Goal: Entertainment & Leisure: Consume media (video, audio)

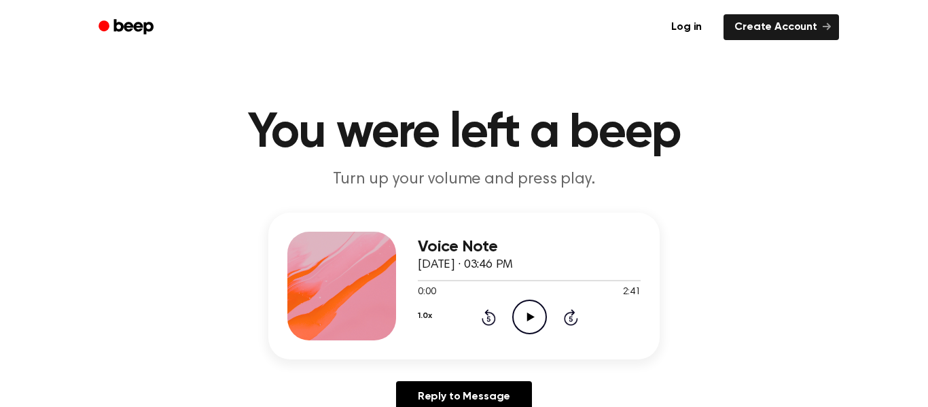
click at [536, 314] on icon "Play Audio" at bounding box center [529, 316] width 35 height 35
click at [575, 323] on icon at bounding box center [571, 317] width 14 height 16
click at [570, 318] on icon at bounding box center [569, 318] width 3 height 5
click at [564, 325] on icon "Skip 5 seconds" at bounding box center [570, 317] width 15 height 18
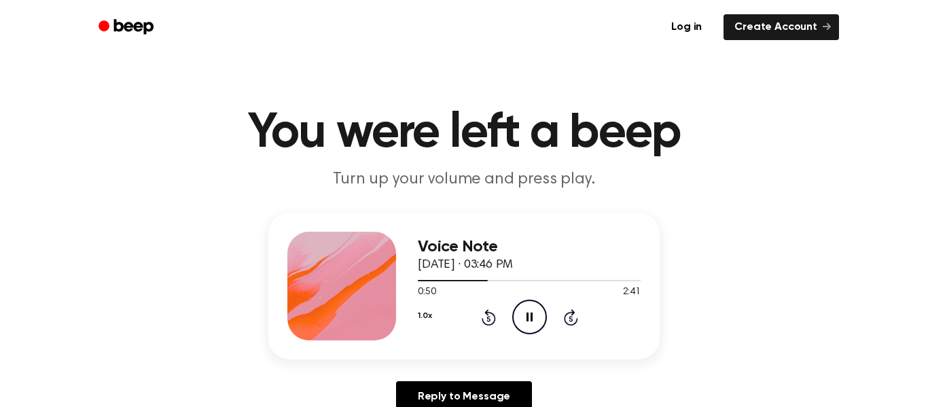
click at [570, 318] on icon at bounding box center [569, 318] width 3 height 5
click at [578, 323] on div "1.0x Rewind 5 seconds Pause Audio Skip 5 seconds" at bounding box center [529, 316] width 223 height 35
click at [570, 318] on icon at bounding box center [569, 318] width 3 height 5
click at [577, 317] on icon "Skip 5 seconds" at bounding box center [570, 317] width 15 height 18
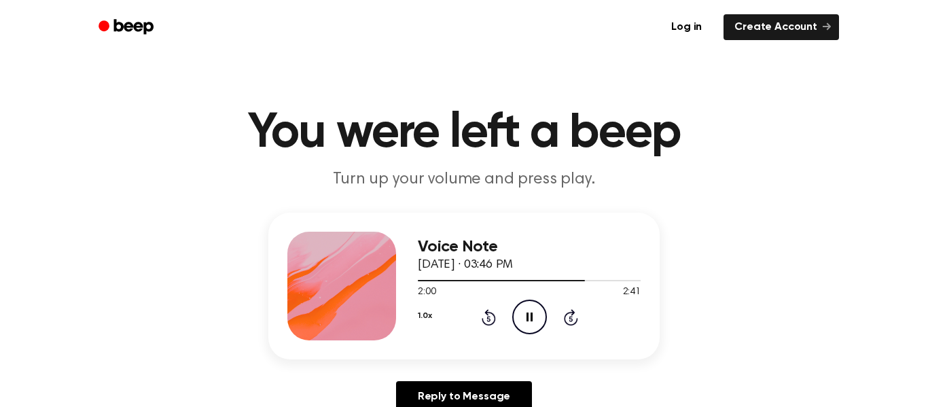
click at [532, 314] on icon at bounding box center [529, 316] width 6 height 9
click at [536, 325] on icon "Play Audio" at bounding box center [529, 316] width 35 height 35
click at [528, 316] on icon "Pause Audio" at bounding box center [529, 316] width 35 height 35
click at [521, 322] on icon "Play Audio" at bounding box center [529, 316] width 35 height 35
click at [490, 324] on icon at bounding box center [488, 317] width 14 height 16
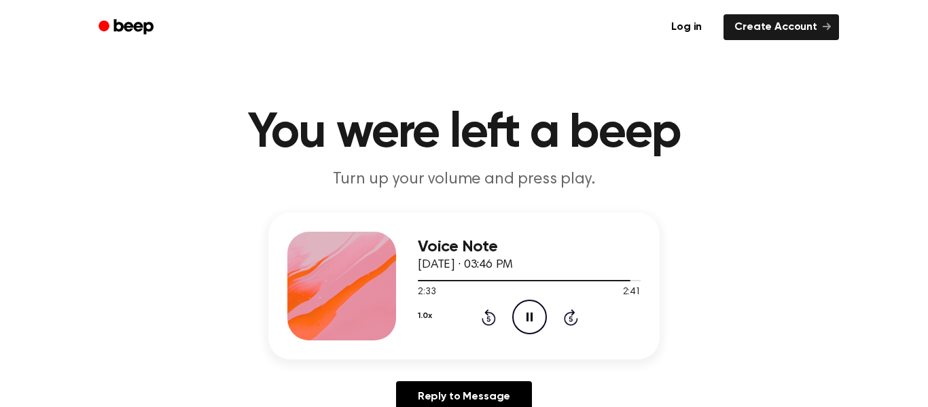
click at [485, 326] on div "1.0x Rewind 5 seconds Pause Audio Skip 5 seconds" at bounding box center [529, 316] width 223 height 35
